Goal: Transaction & Acquisition: Book appointment/travel/reservation

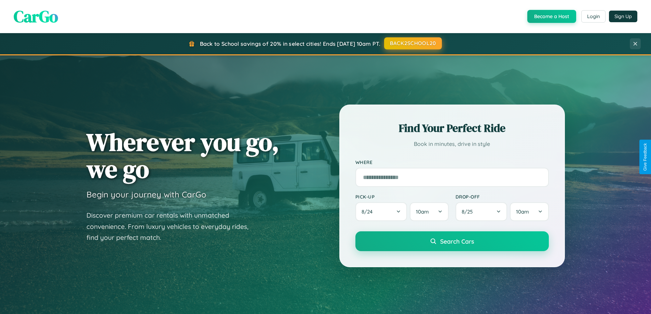
click at [412, 43] on button "BACK2SCHOOL20" at bounding box center [413, 43] width 58 height 12
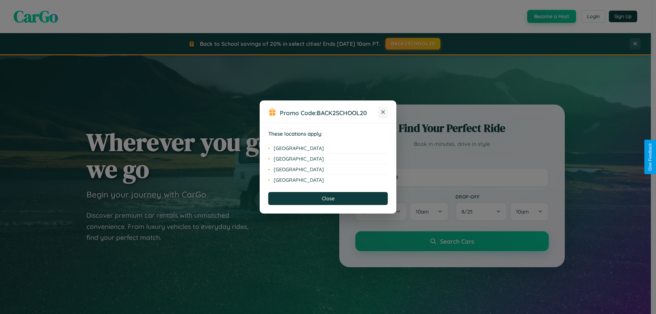
click at [383, 112] on icon at bounding box center [383, 112] width 4 height 4
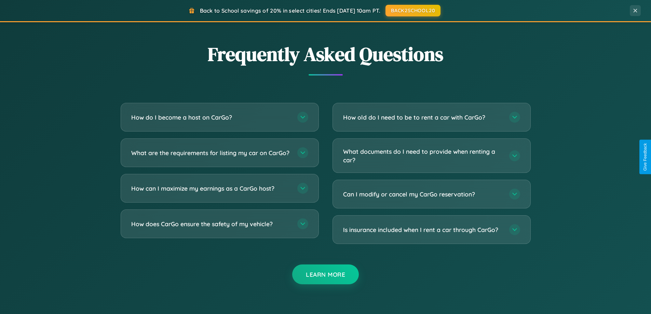
scroll to position [1314, 0]
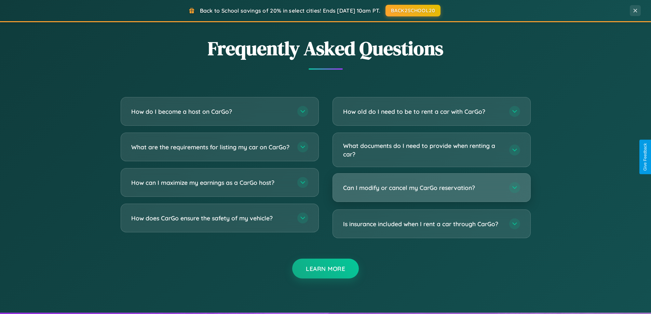
click at [431, 188] on h3 "Can I modify or cancel my CarGo reservation?" at bounding box center [422, 187] width 159 height 9
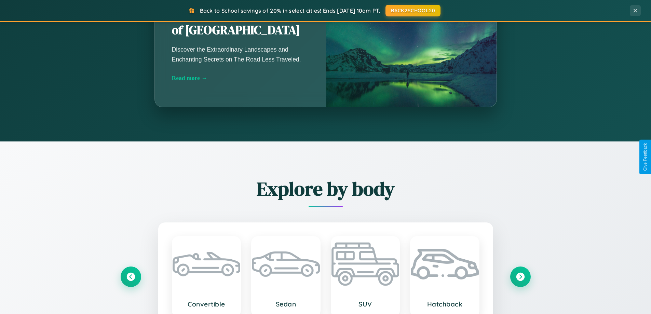
scroll to position [294, 0]
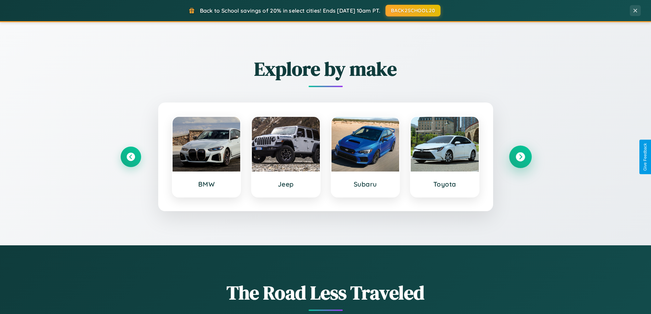
click at [520, 157] on icon at bounding box center [519, 156] width 9 height 9
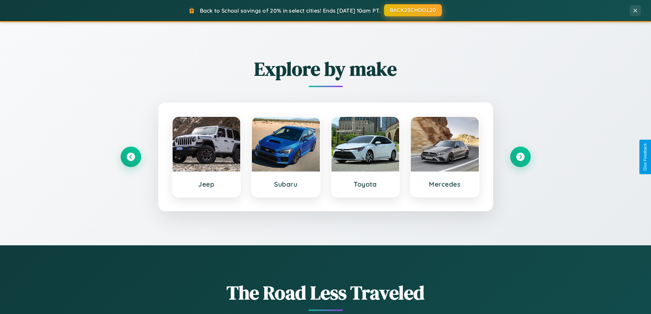
click at [412, 10] on button "BACK2SCHOOL20" at bounding box center [413, 10] width 58 height 12
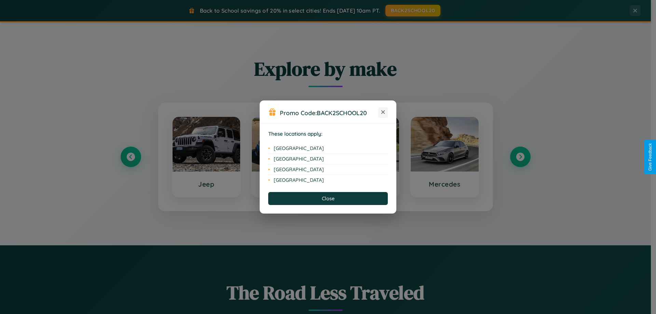
click at [383, 112] on icon at bounding box center [383, 112] width 4 height 4
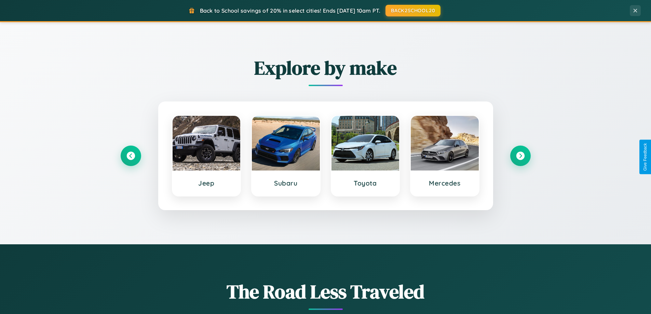
scroll to position [1097, 0]
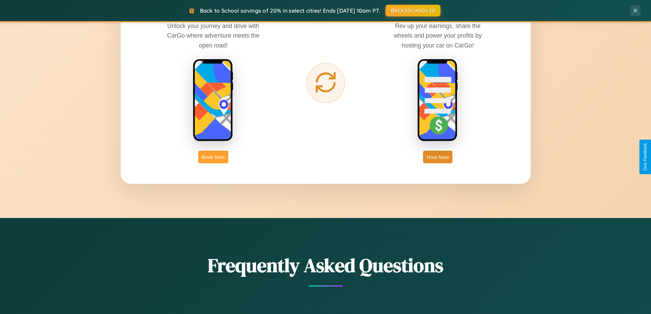
click at [213, 157] on button "Book Now" at bounding box center [213, 157] width 30 height 13
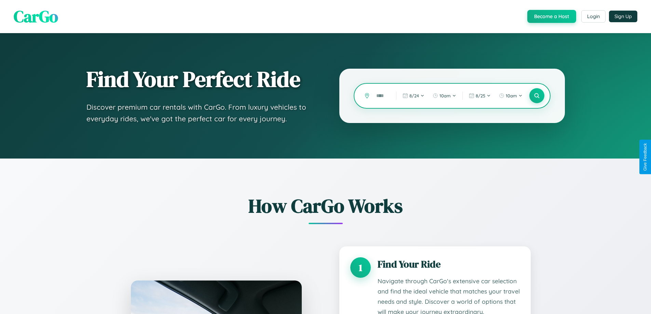
click at [381, 96] on input "text" at bounding box center [381, 96] width 16 height 12
type input "***"
click at [536, 96] on icon at bounding box center [536, 96] width 6 height 6
